Goal: Information Seeking & Learning: Learn about a topic

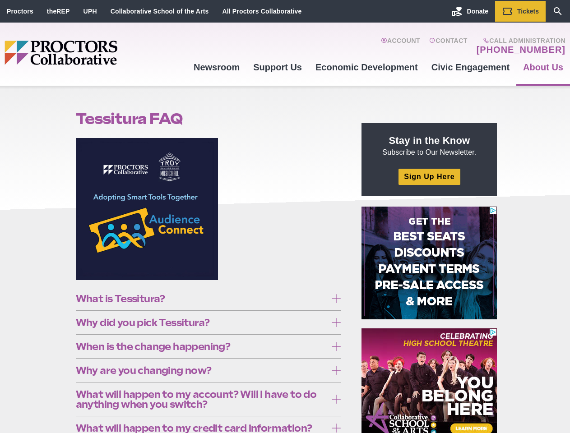
click at [285, 216] on figure at bounding box center [208, 212] width 265 height 149
